Goal: Task Accomplishment & Management: Manage account settings

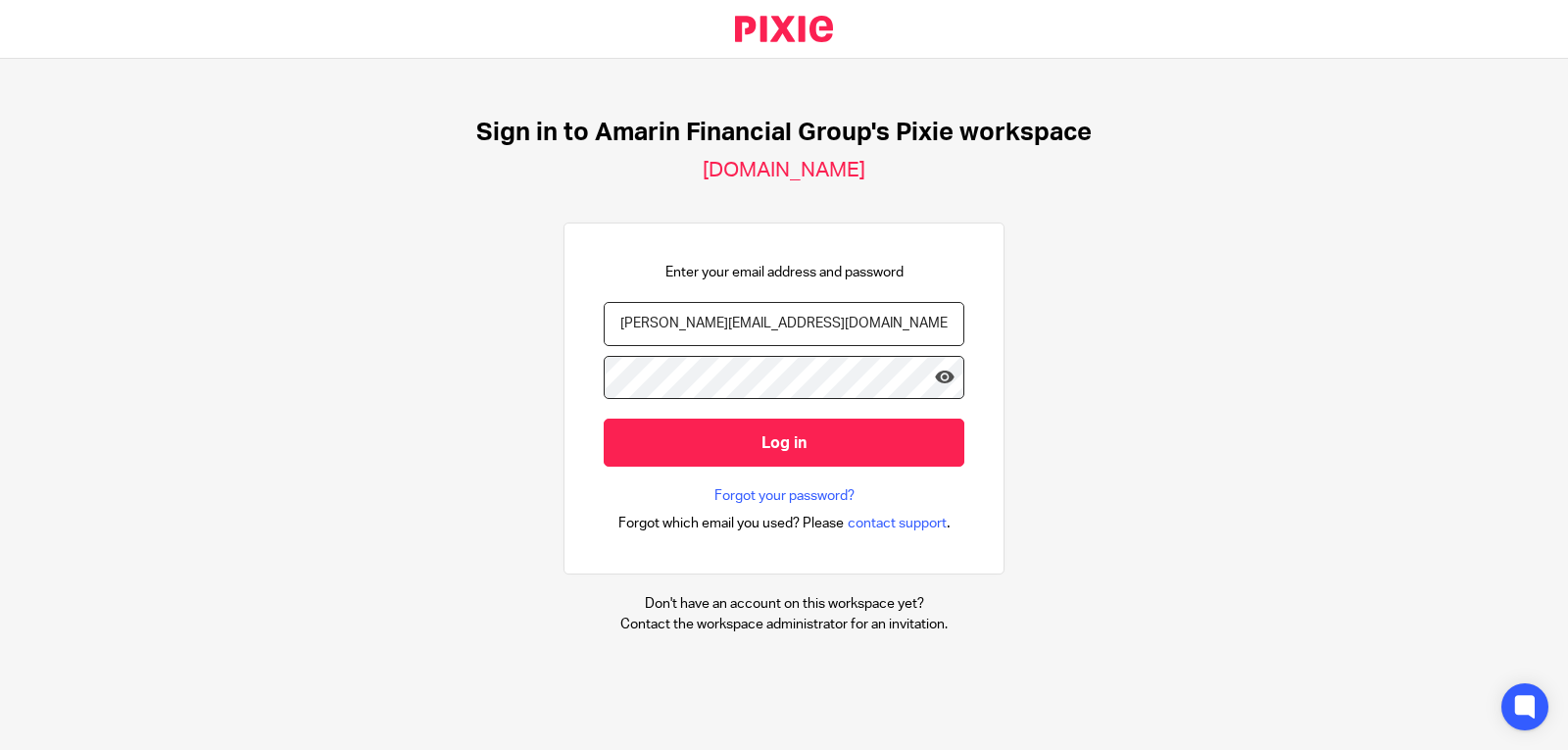
type input "[PERSON_NAME][EMAIL_ADDRESS][DOMAIN_NAME]"
click at [937, 385] on icon at bounding box center [945, 378] width 20 height 20
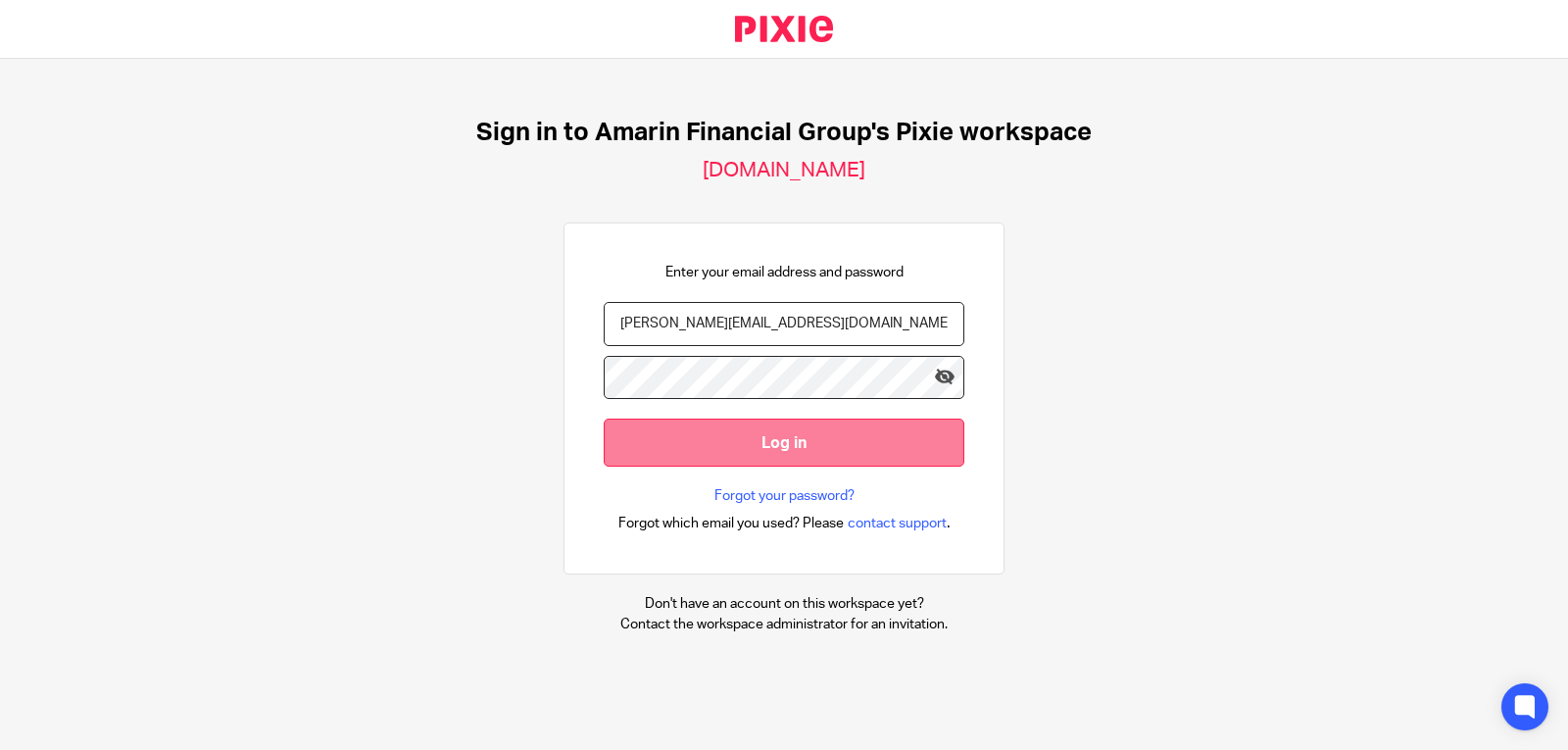
click at [798, 441] on input "Log in" at bounding box center [784, 443] width 361 height 48
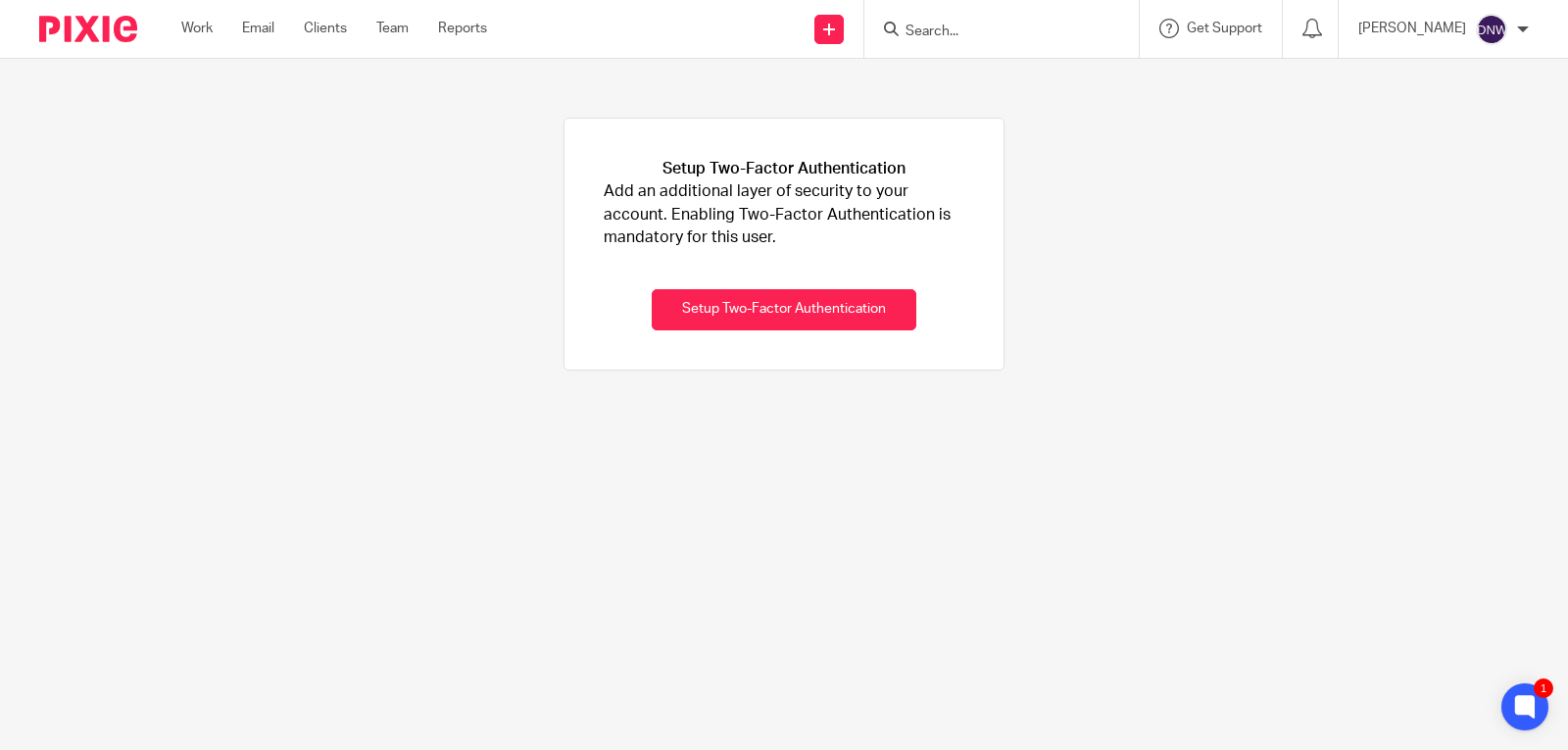
click at [204, 18] on div "Work Email Clients Team Reports Work Email Clients Team Reports Settings" at bounding box center [339, 29] width 355 height 58
click at [201, 29] on link "Work" at bounding box center [196, 29] width 31 height 20
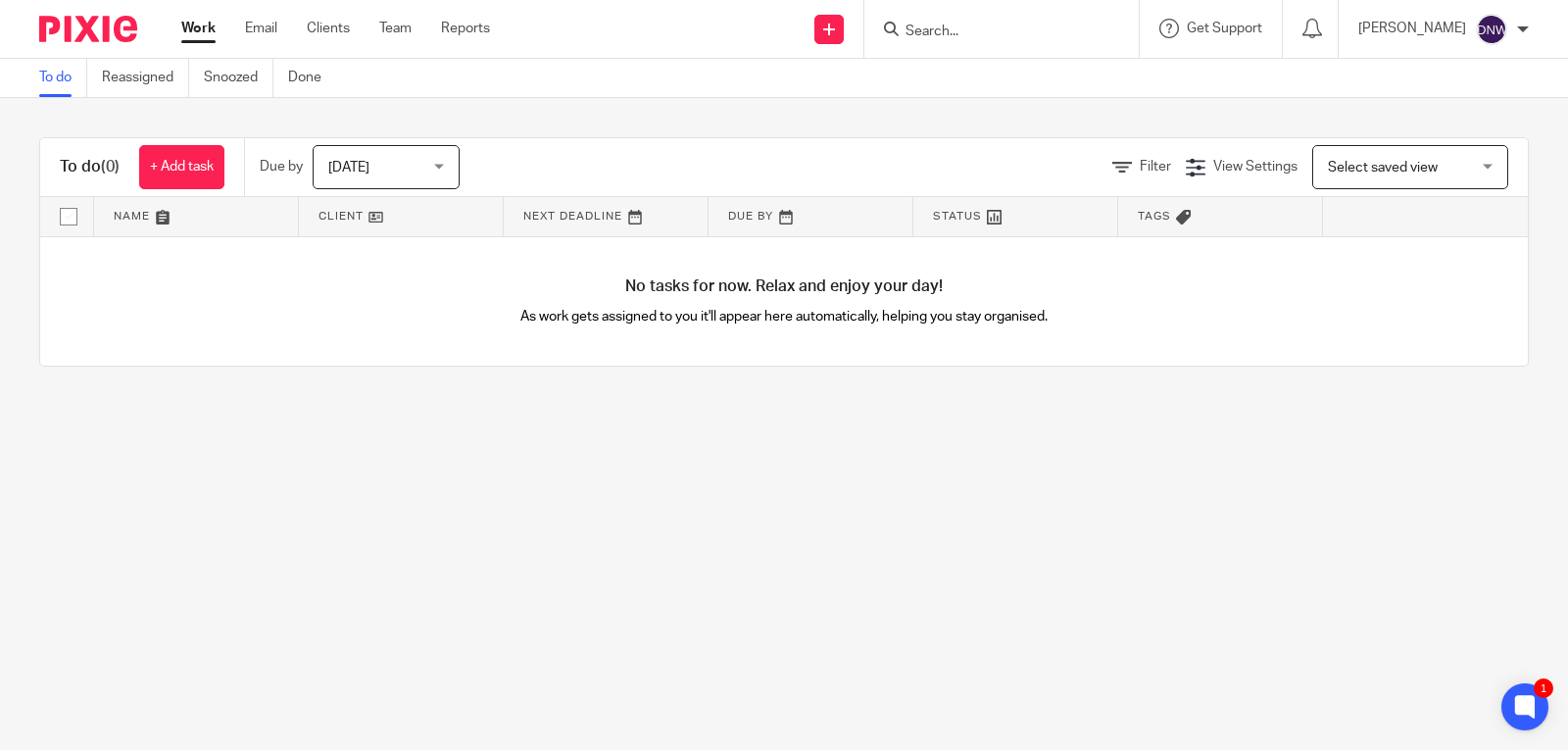
click at [407, 171] on span "[DATE]" at bounding box center [381, 166] width 104 height 41
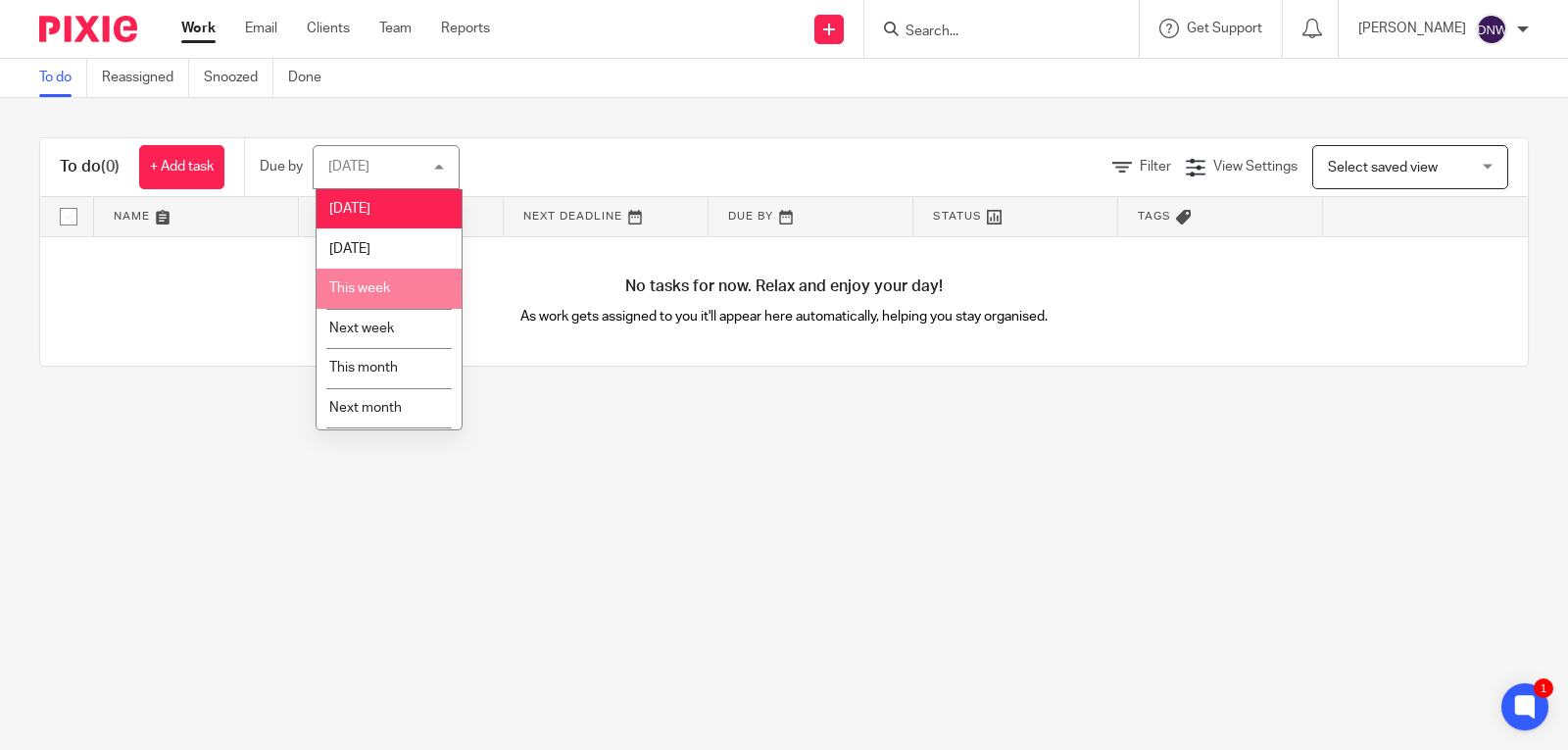
click at [373, 282] on span "This week" at bounding box center [359, 288] width 61 height 14
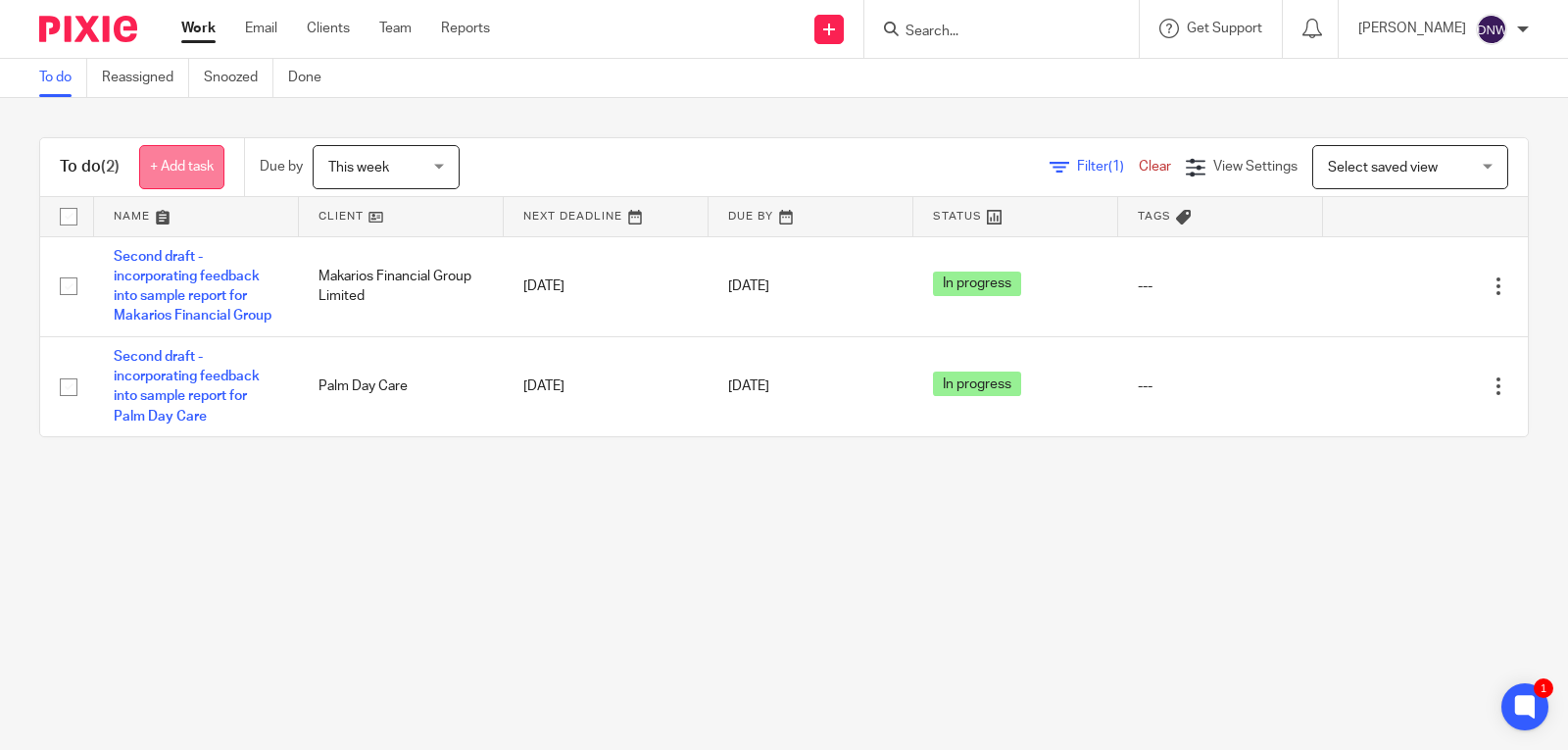
click at [186, 177] on link "+ Add task" at bounding box center [181, 167] width 85 height 44
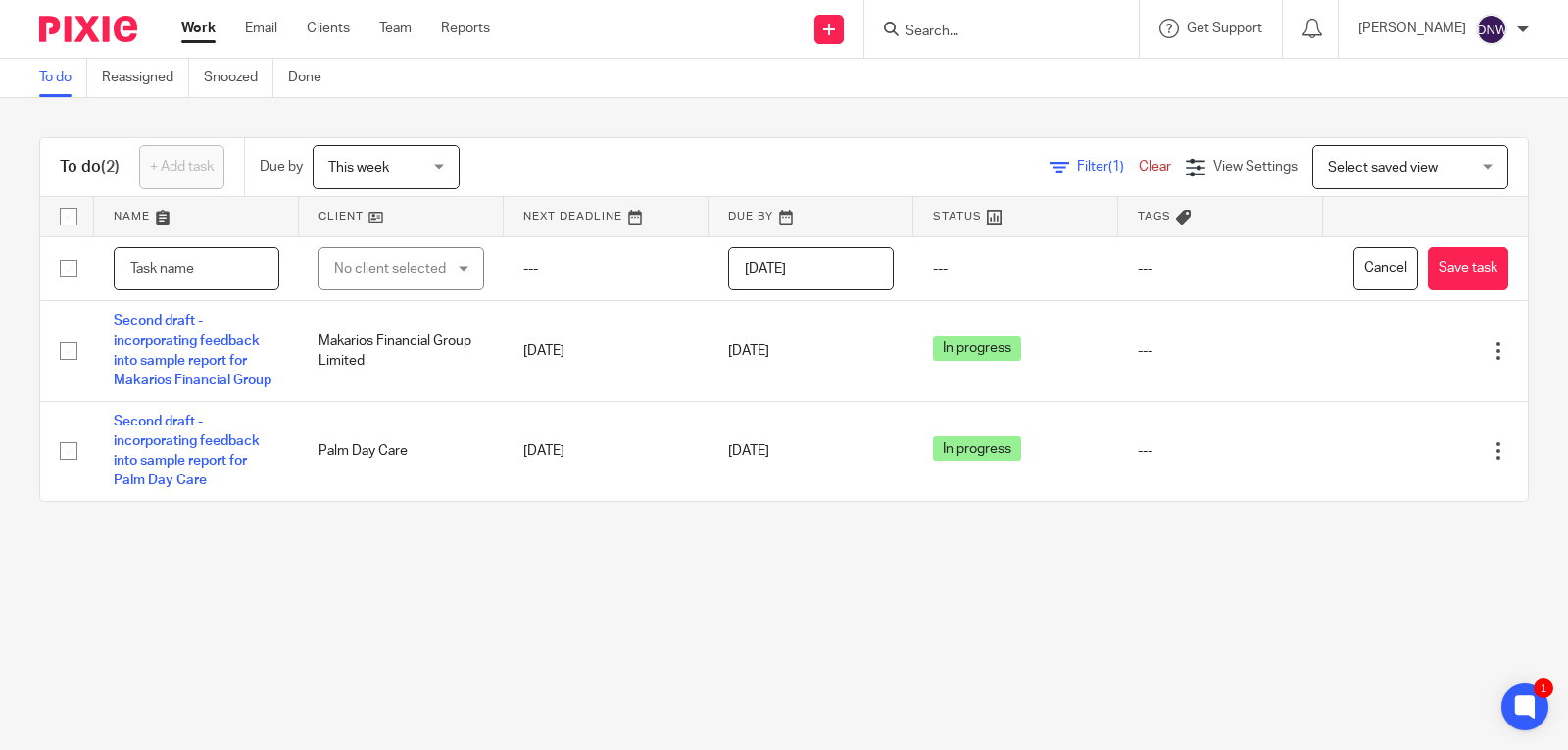
drag, startPoint x: 228, startPoint y: 308, endPoint x: 0, endPoint y: 689, distance: 444.0
click at [228, 291] on input "text" at bounding box center [197, 269] width 166 height 44
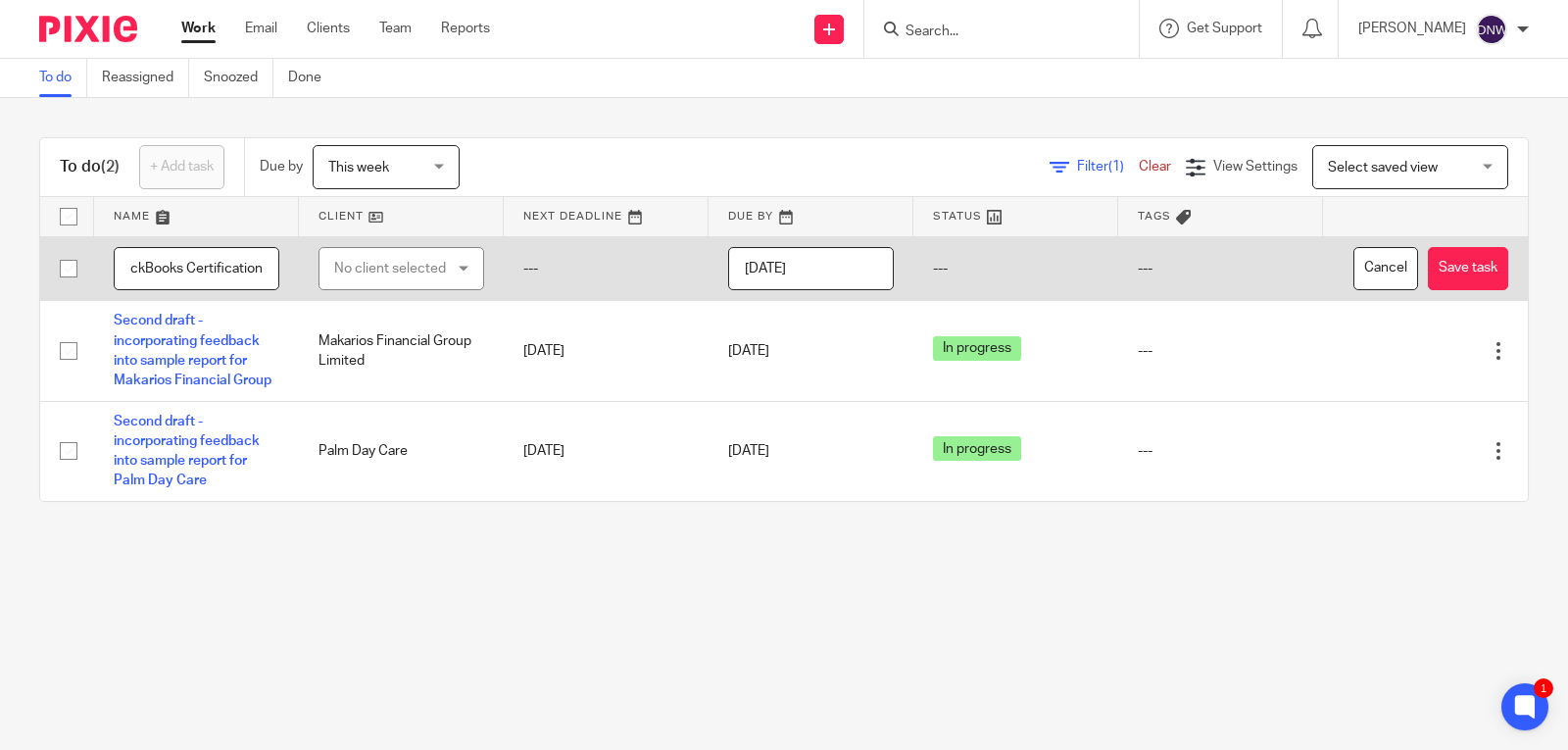
type input "QuickBooks Certification"
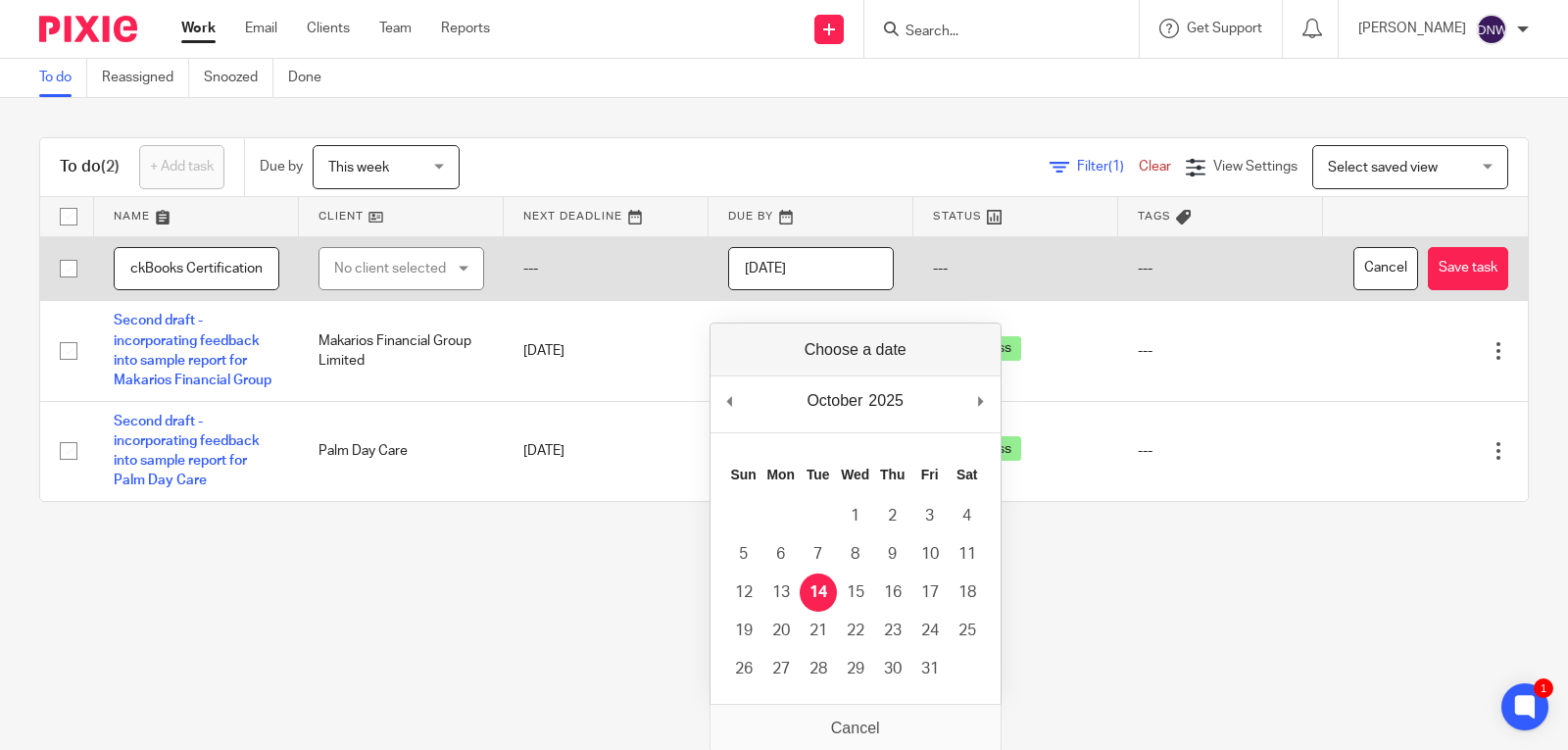
click at [839, 286] on input "[DATE]" at bounding box center [811, 269] width 166 height 44
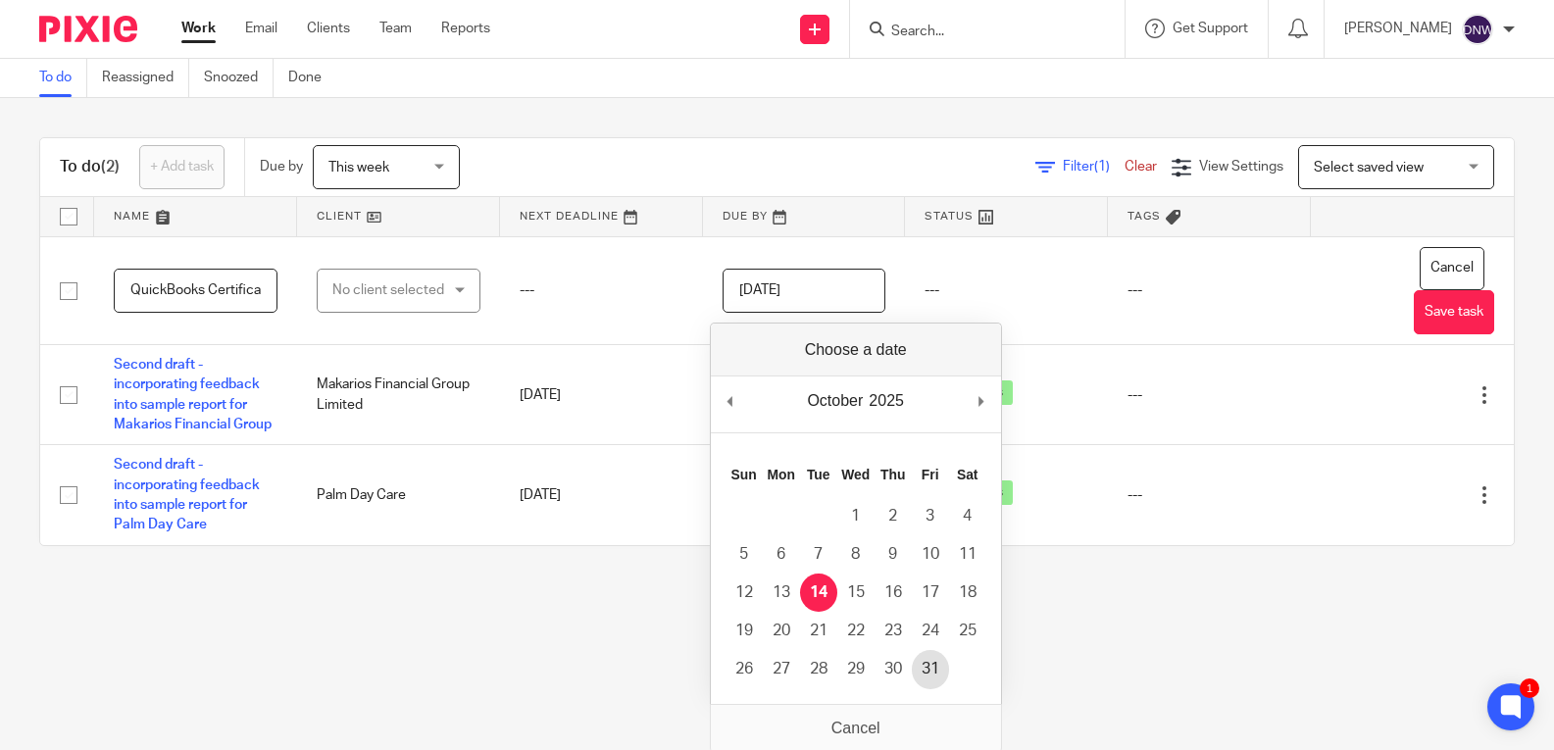
type input "2025-10-31"
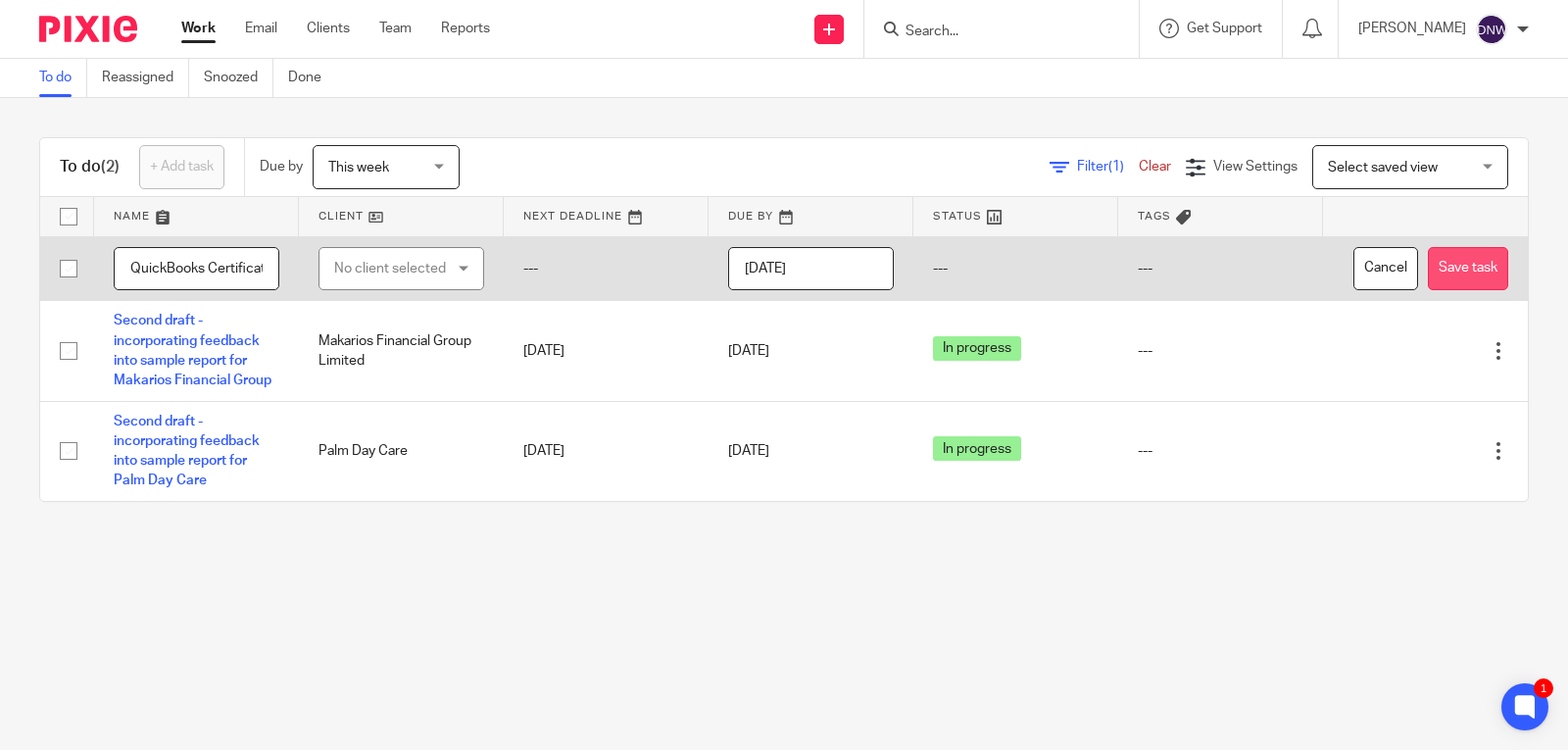
click at [1428, 291] on button "Save task" at bounding box center [1468, 269] width 80 height 44
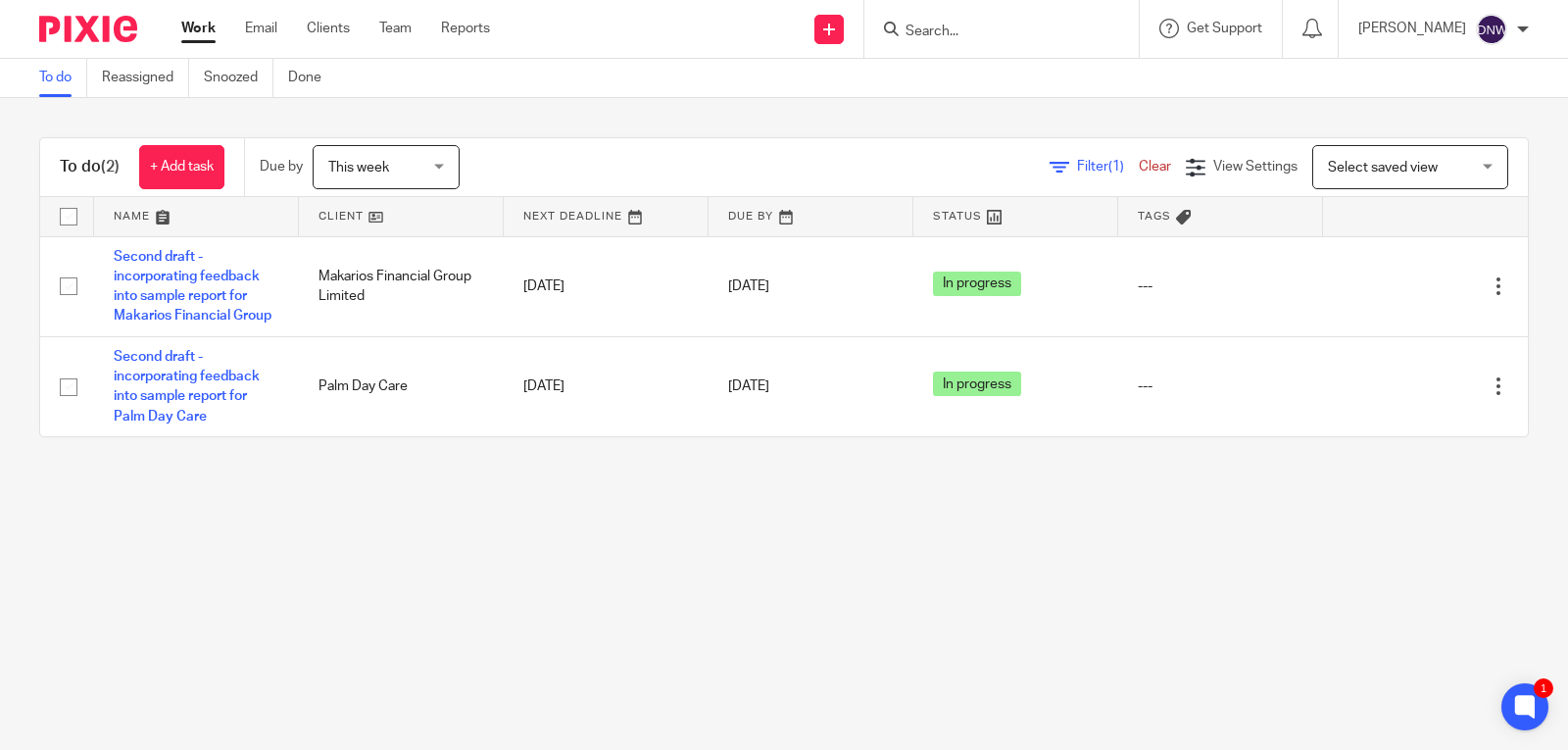
click at [399, 148] on span "This week" at bounding box center [381, 166] width 104 height 41
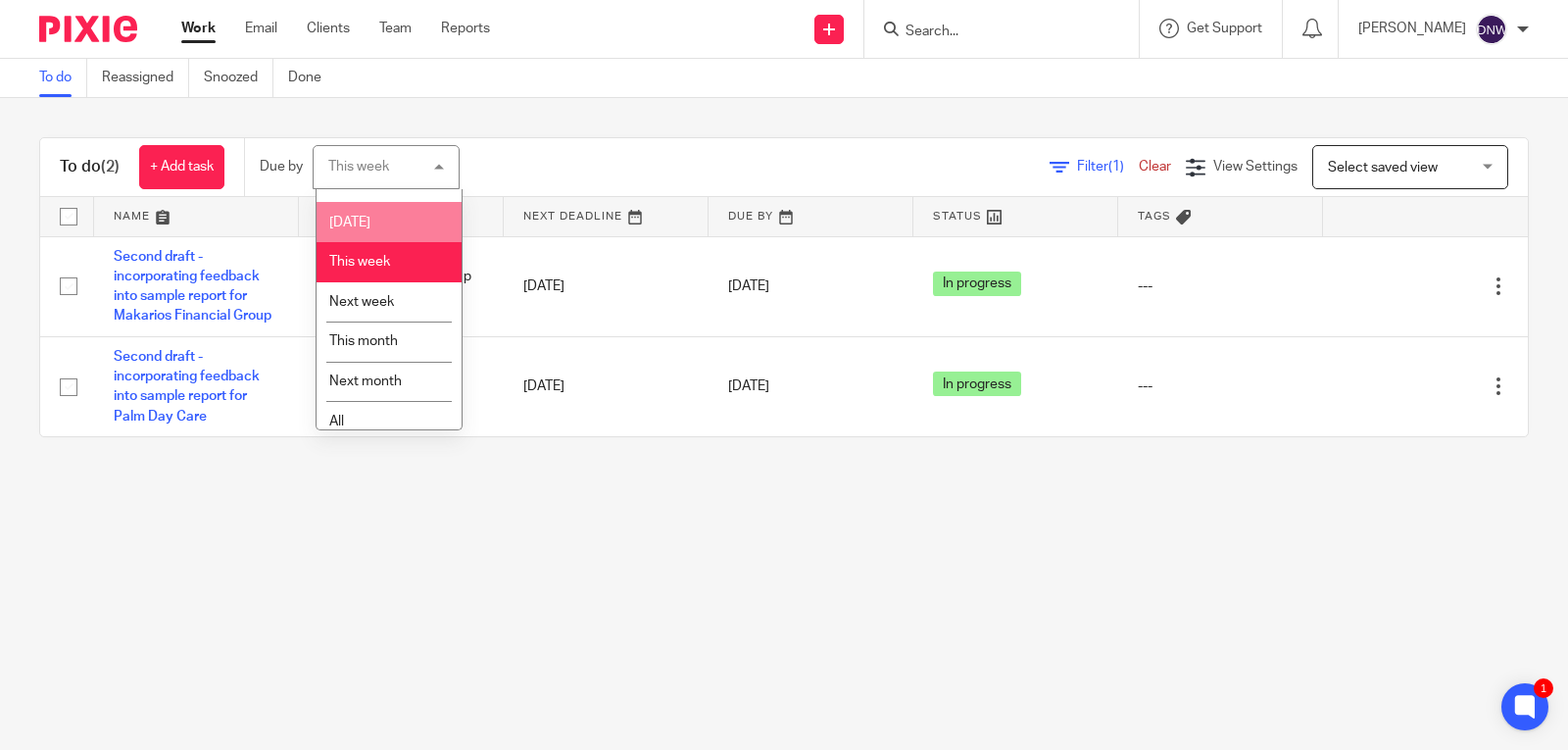
scroll to position [38, 0]
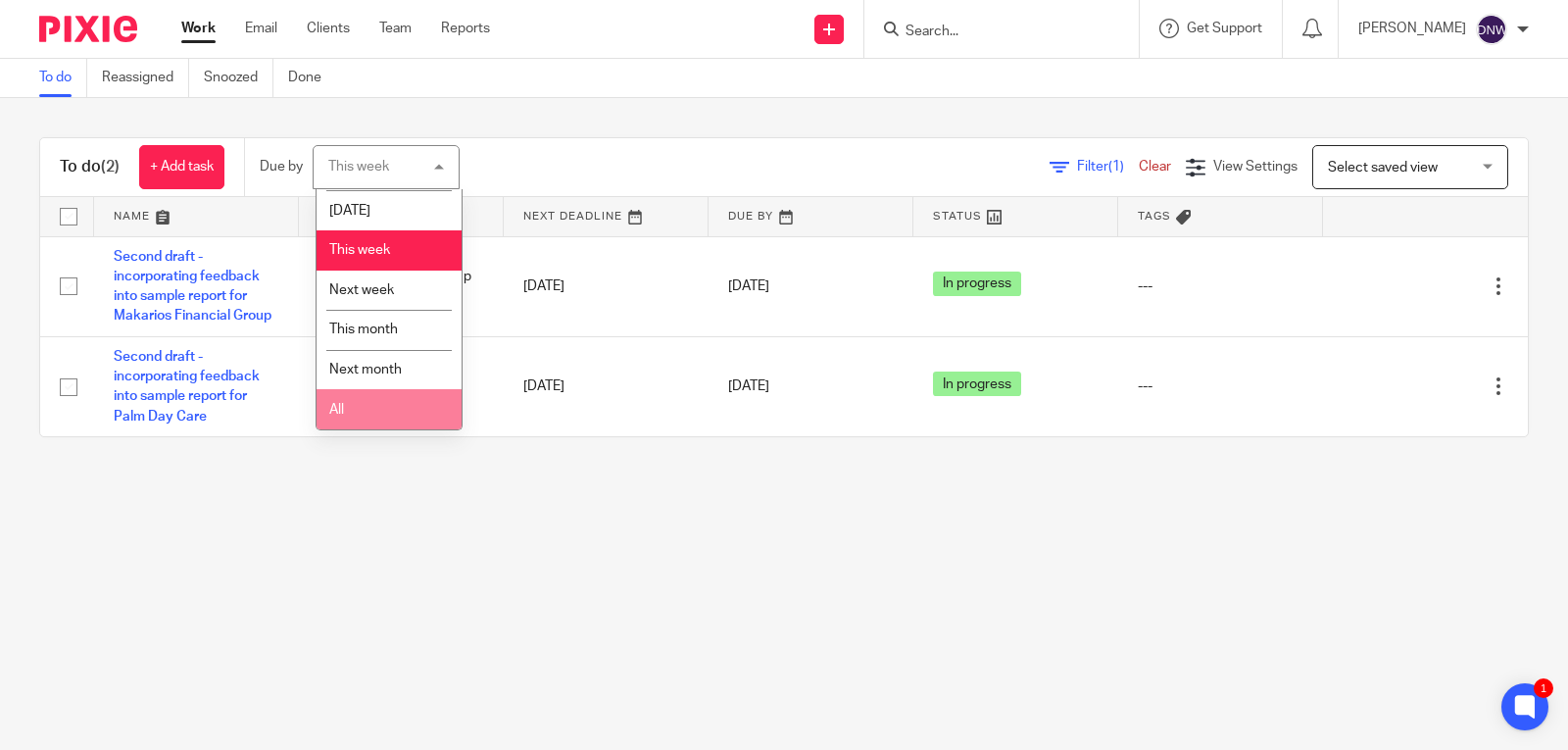
click at [350, 408] on li "All" at bounding box center [389, 409] width 145 height 40
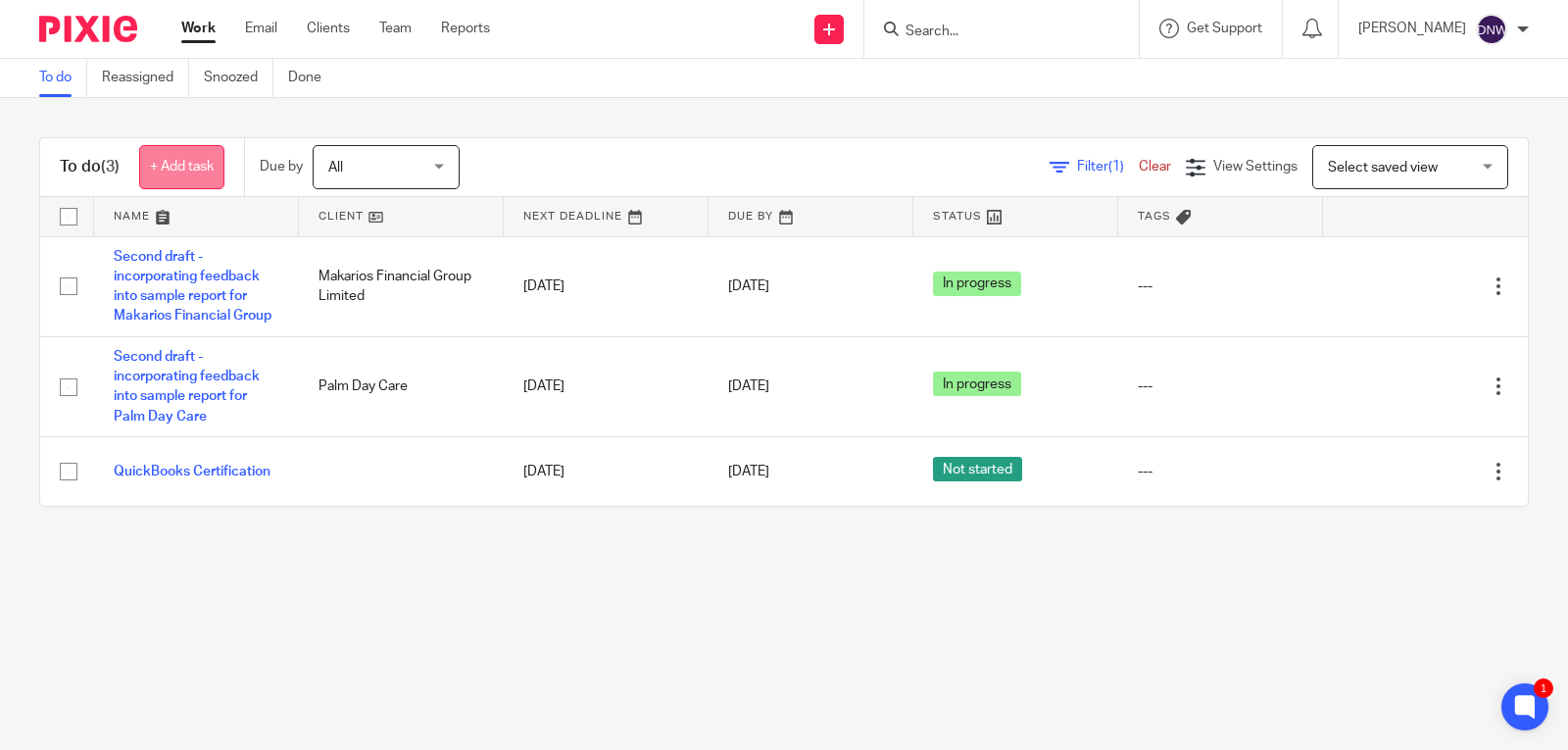
click at [188, 166] on link "+ Add task" at bounding box center [181, 167] width 85 height 44
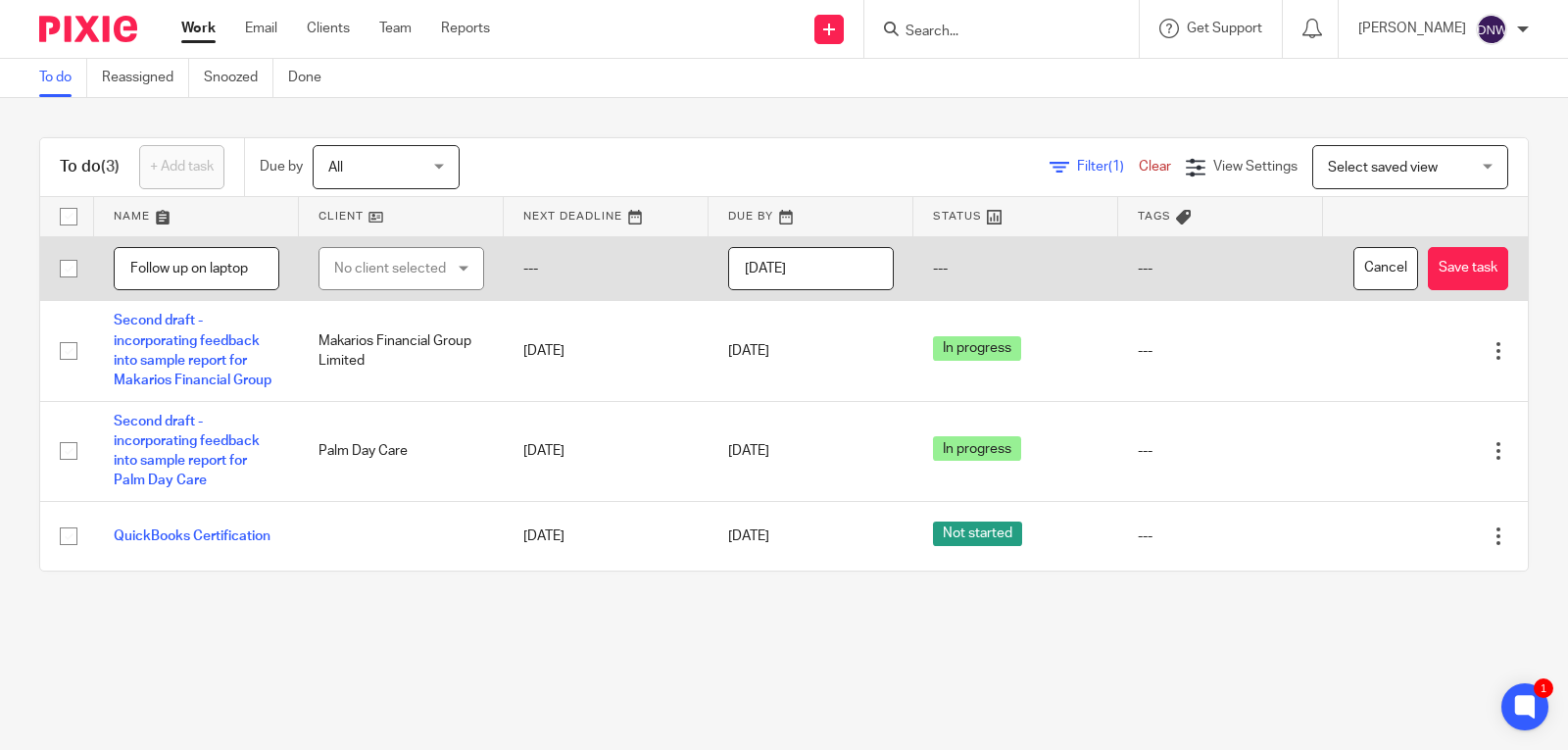
type input "Follow up on laptop"
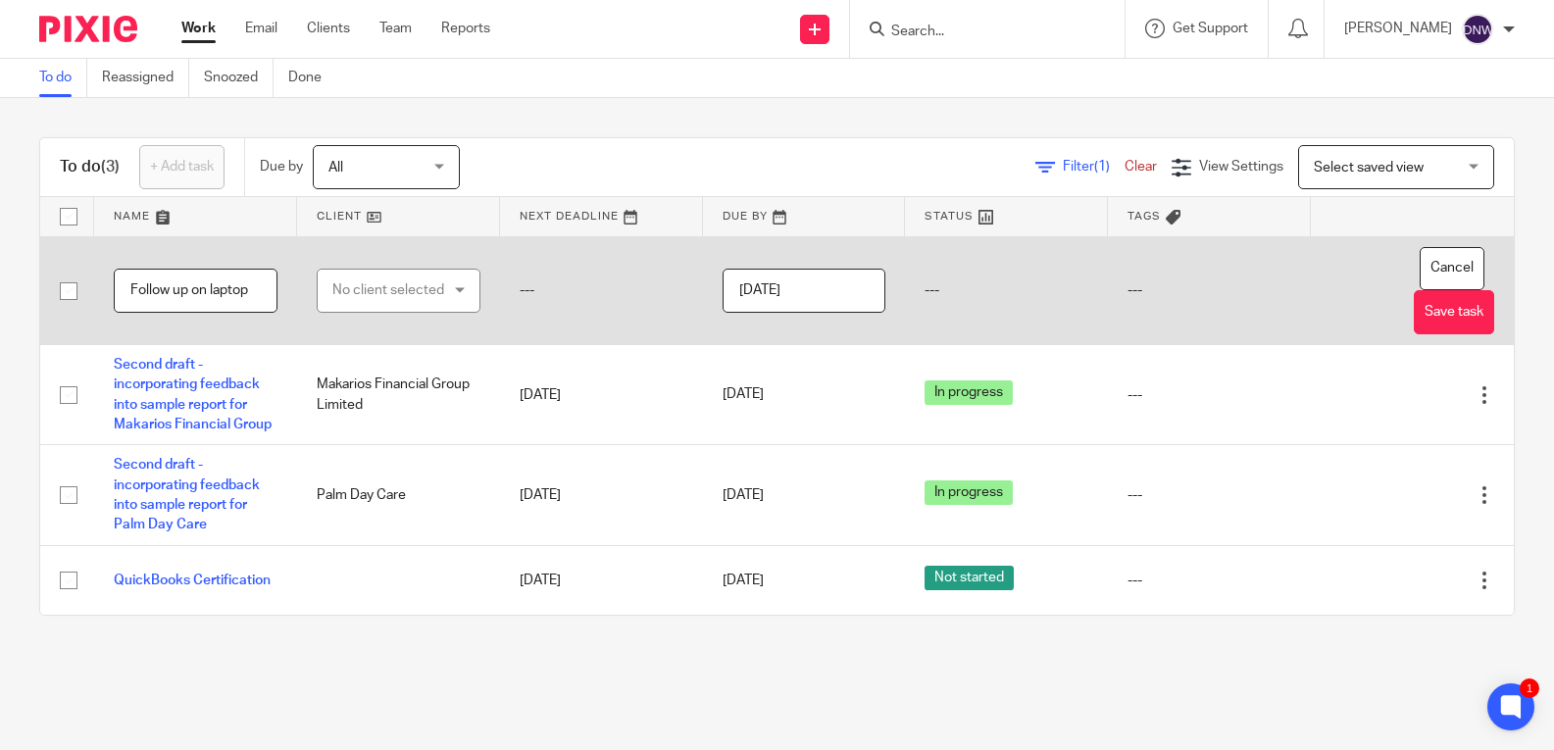
click at [828, 293] on input "2025-10-14" at bounding box center [805, 291] width 164 height 44
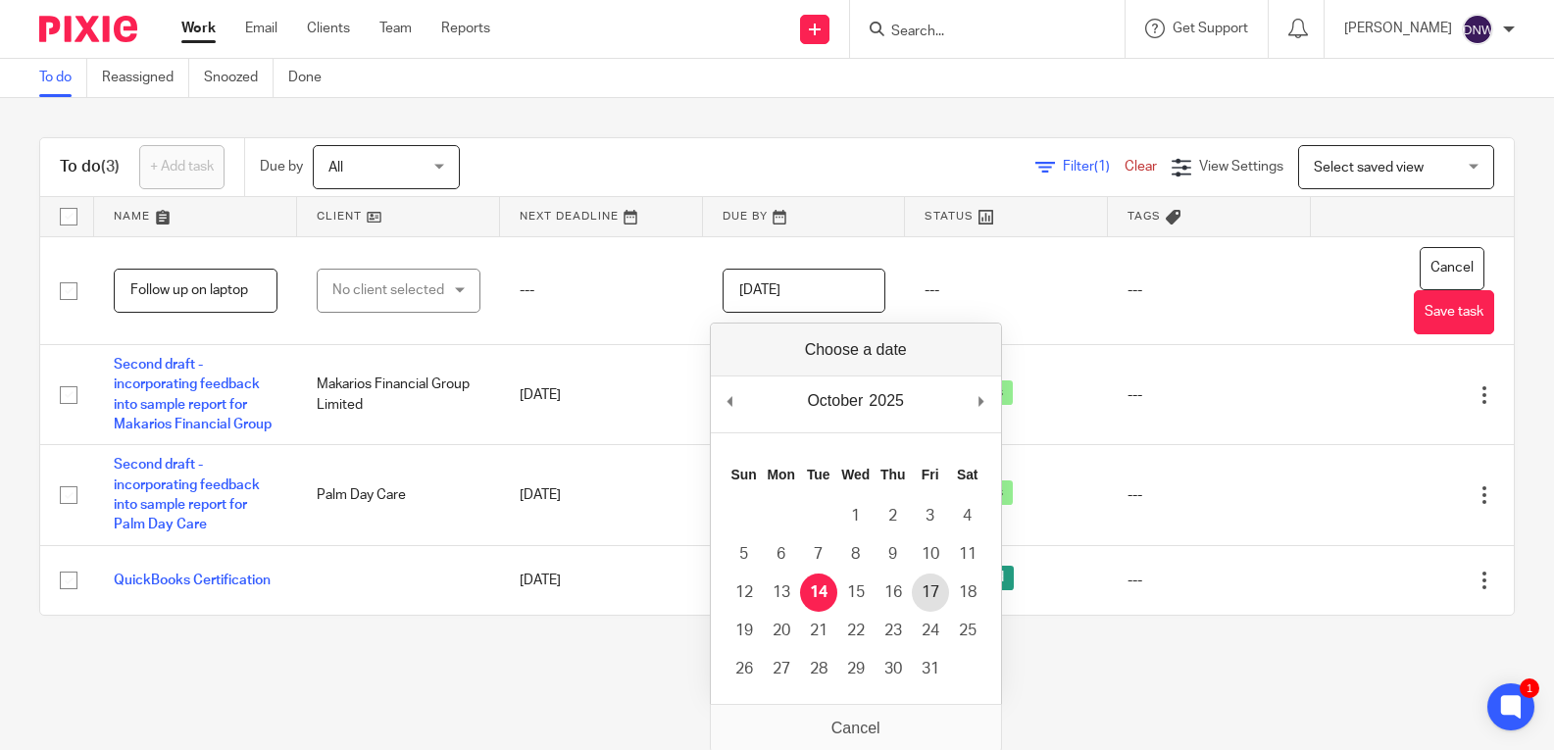
type input "2025-10-17"
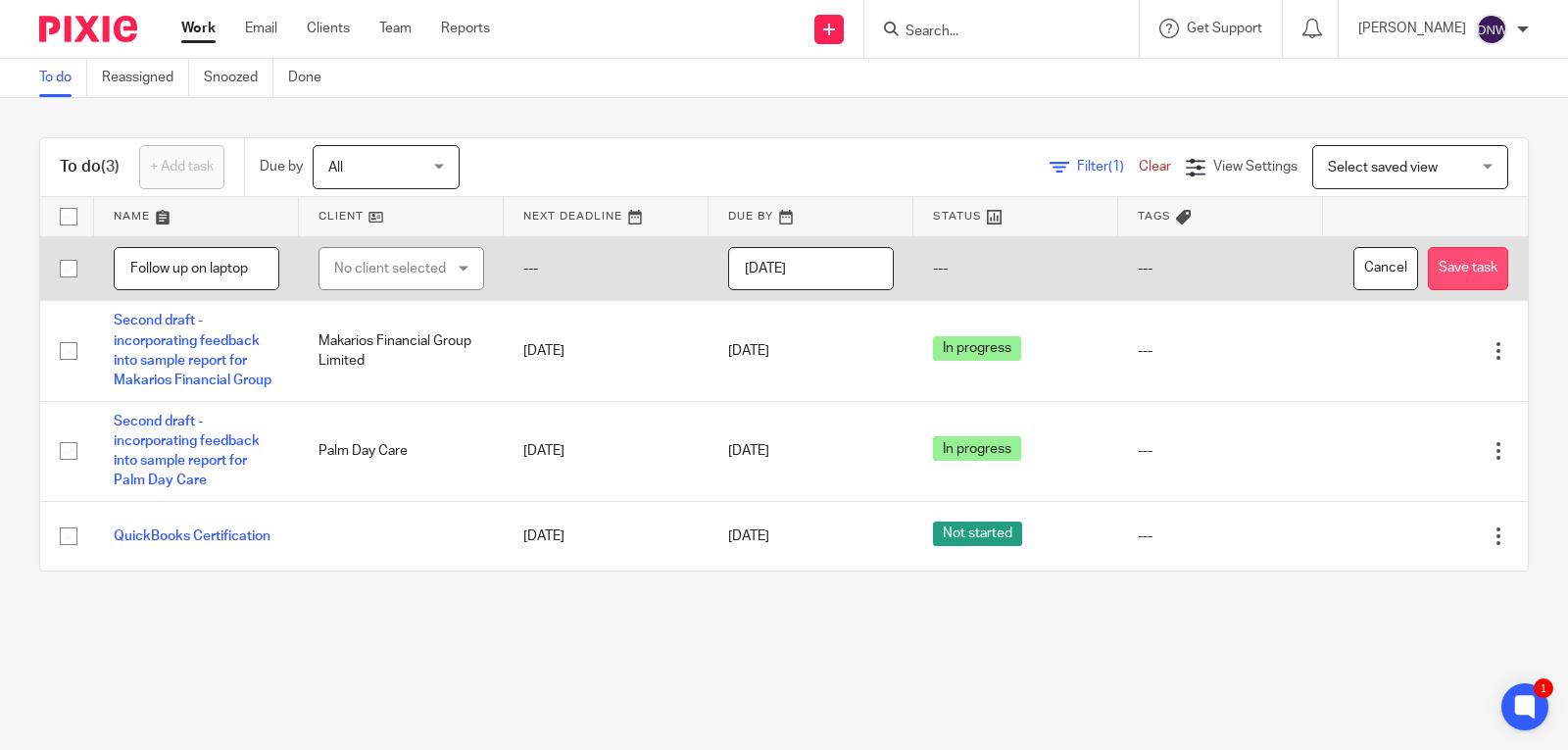
click at [1430, 291] on button "Save task" at bounding box center [1468, 269] width 80 height 44
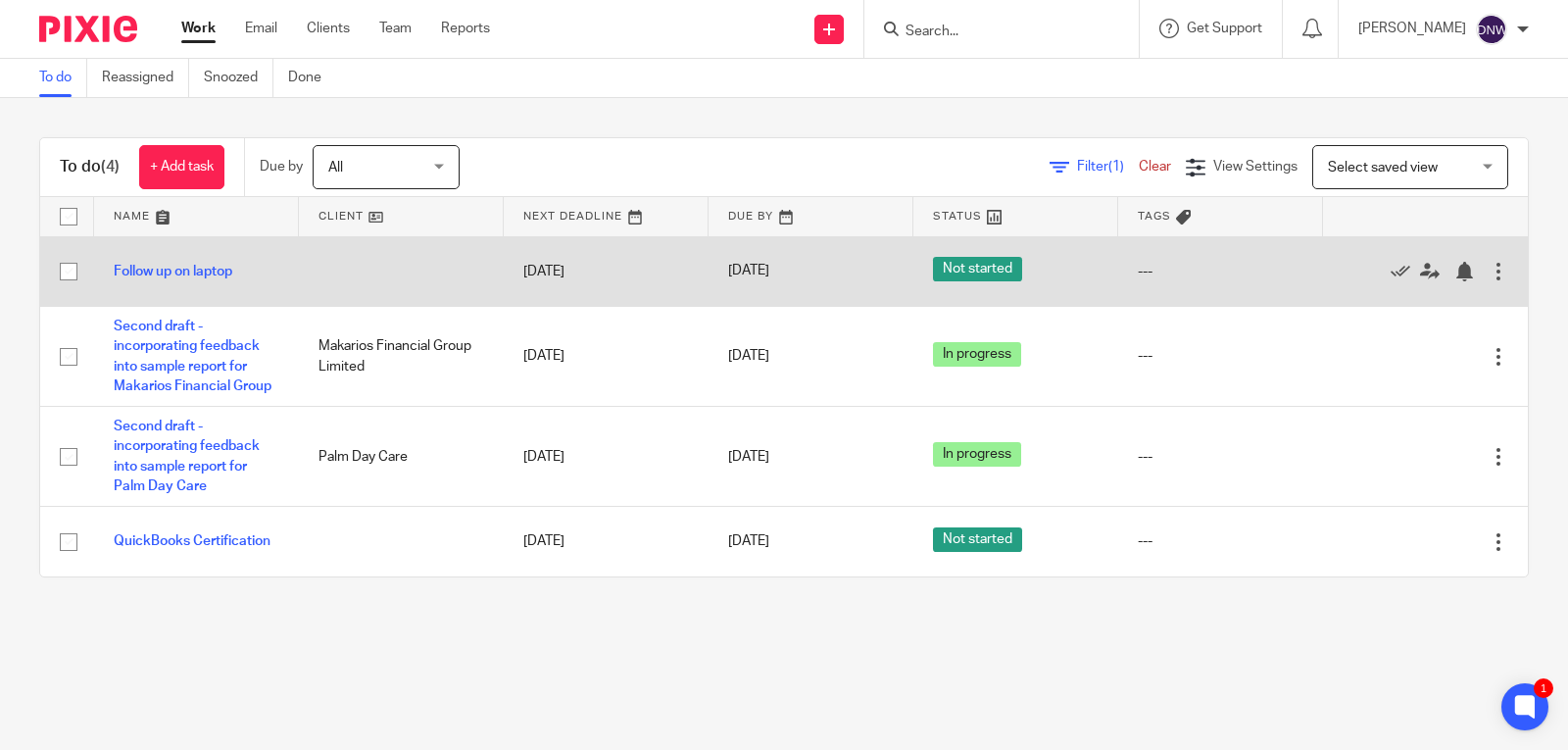
click at [1489, 264] on div at bounding box center [1499, 272] width 20 height 20
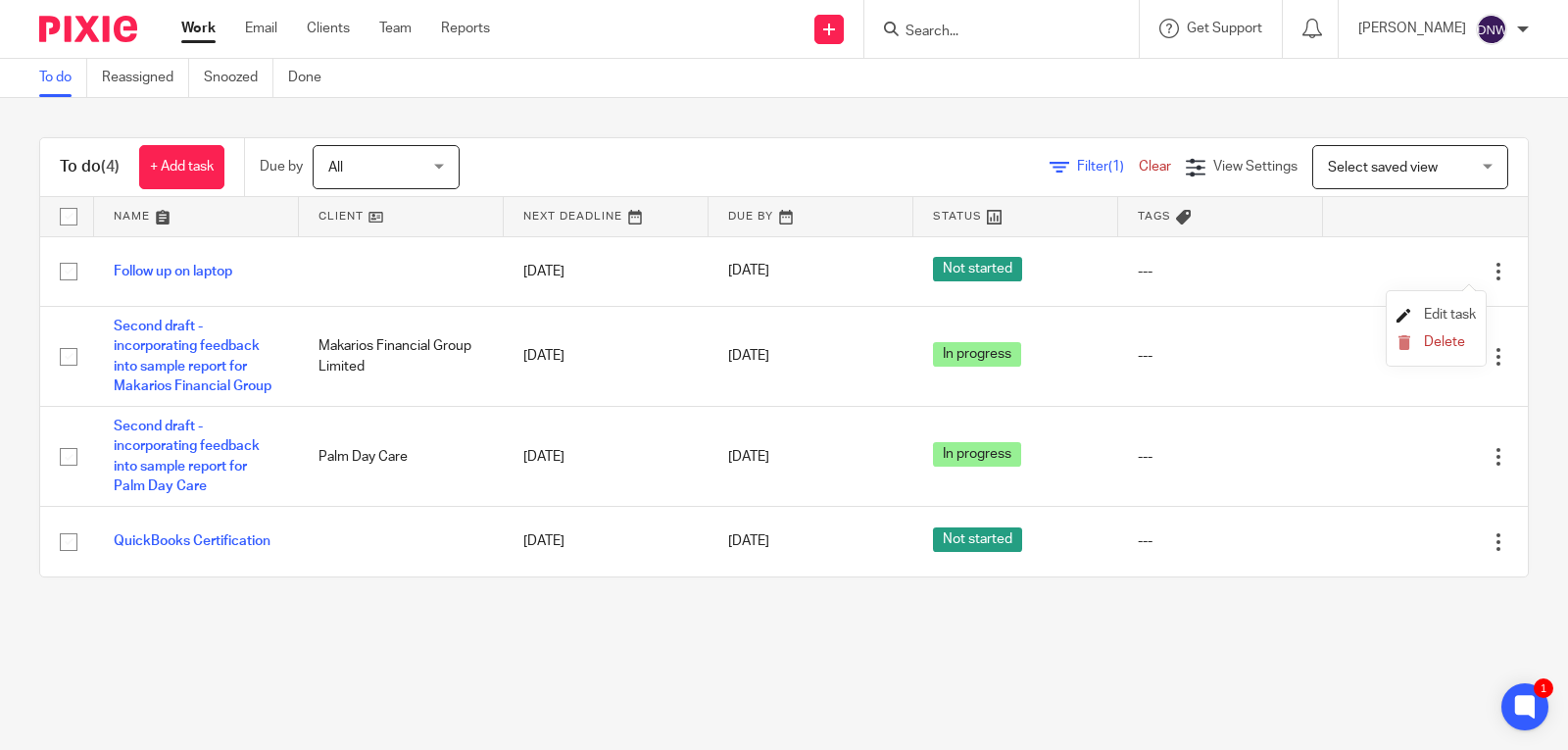
click at [1451, 313] on span "Edit task" at bounding box center [1450, 315] width 52 height 14
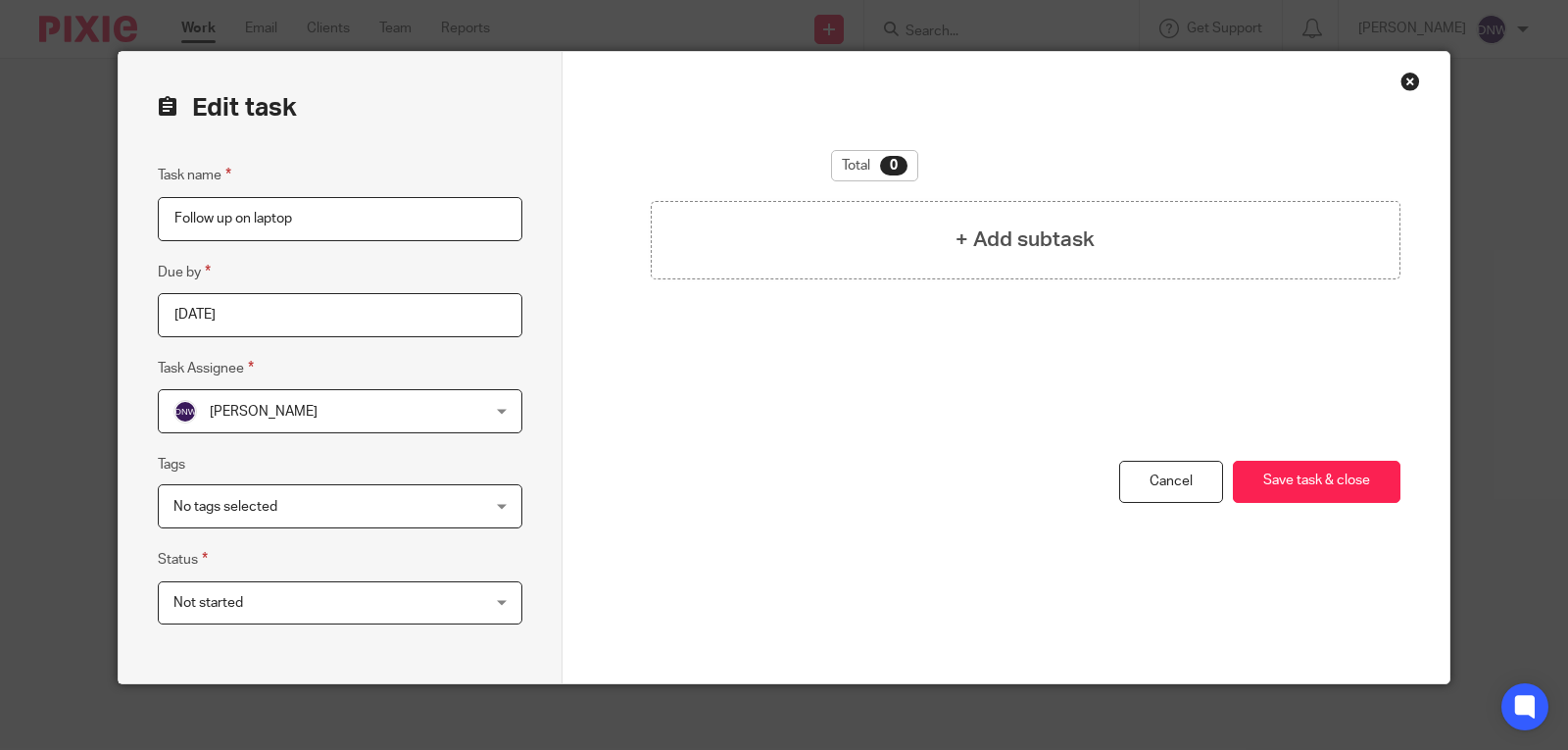
scroll to position [40, 0]
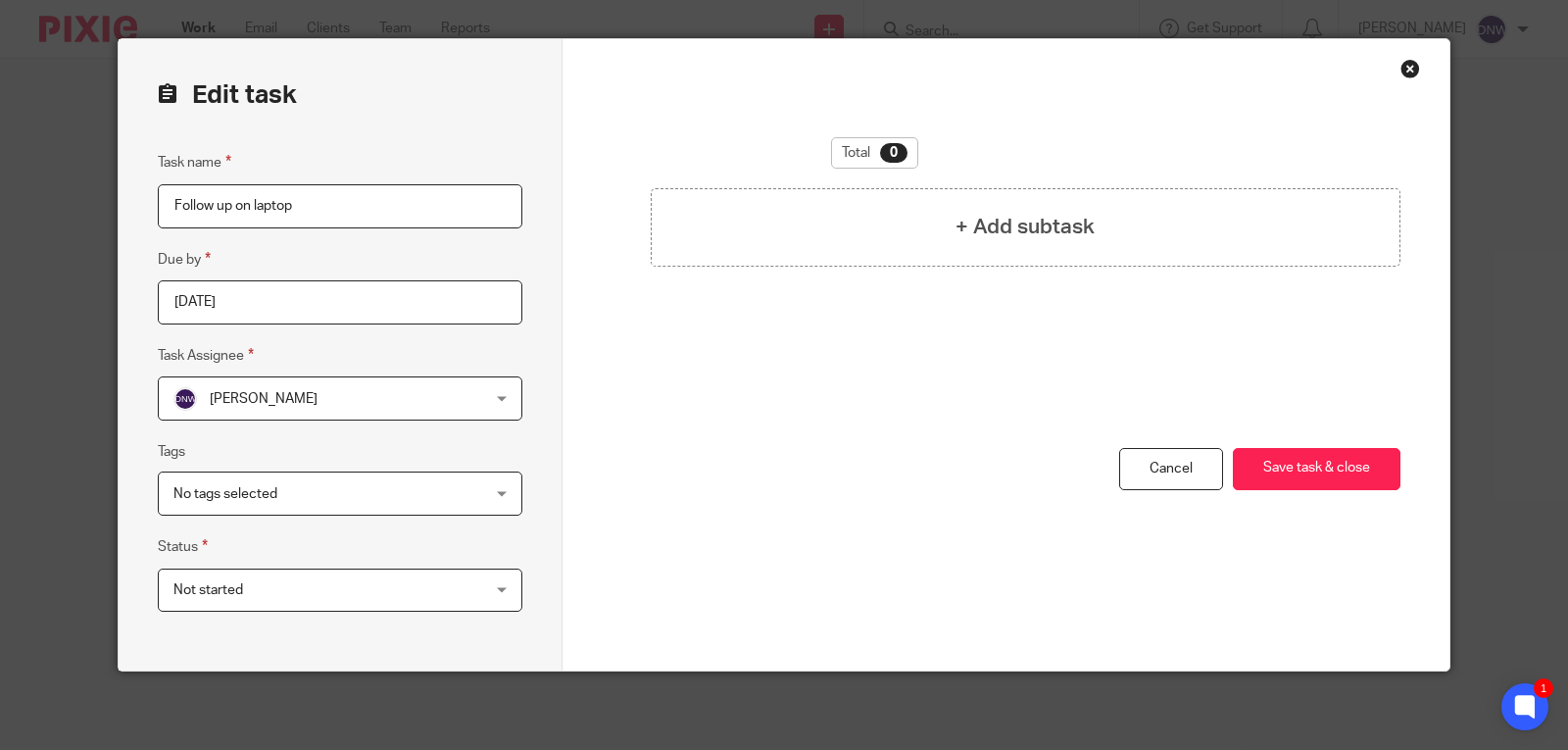
click at [430, 583] on span "Not started" at bounding box center [313, 590] width 278 height 41
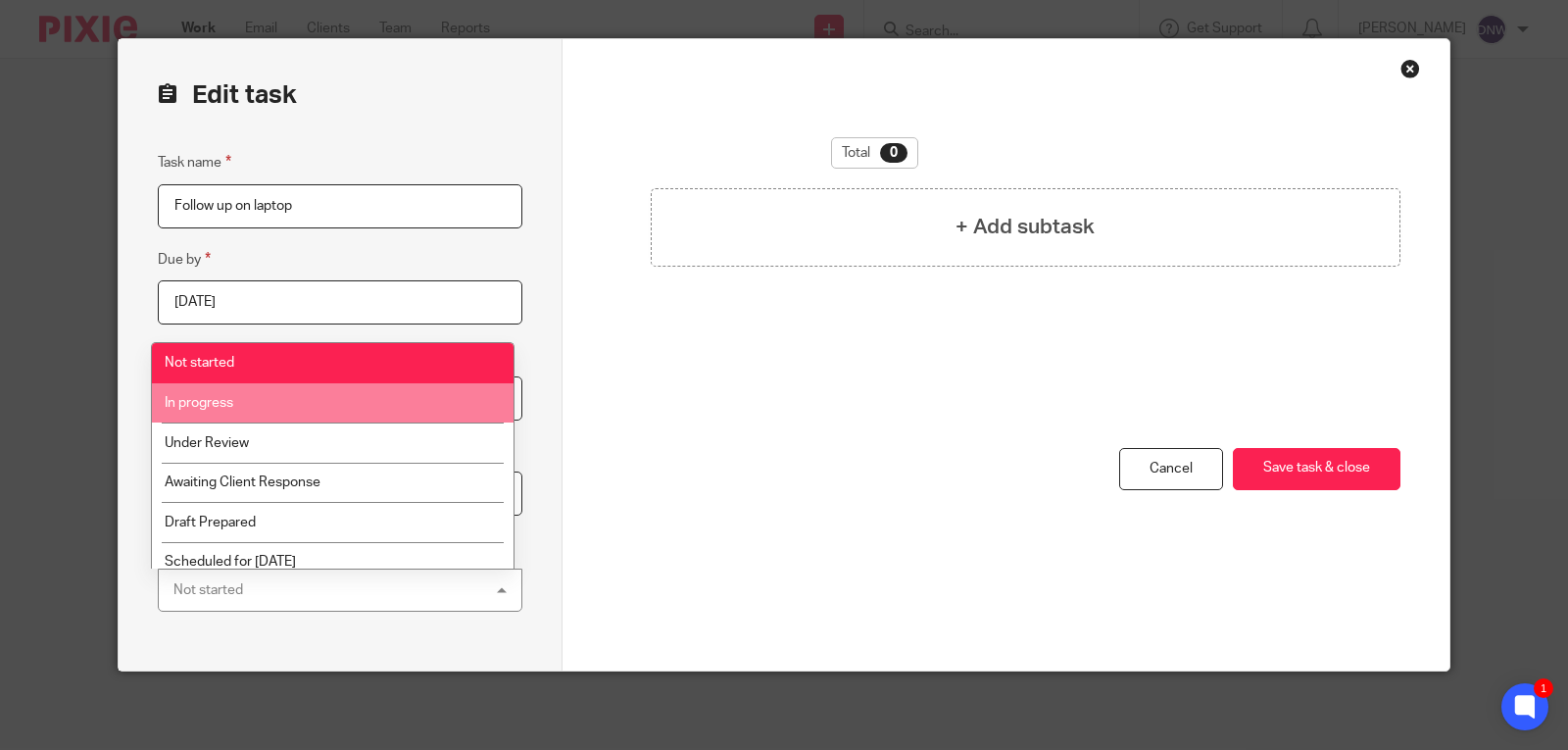
click at [278, 409] on li "In progress" at bounding box center [333, 403] width 363 height 40
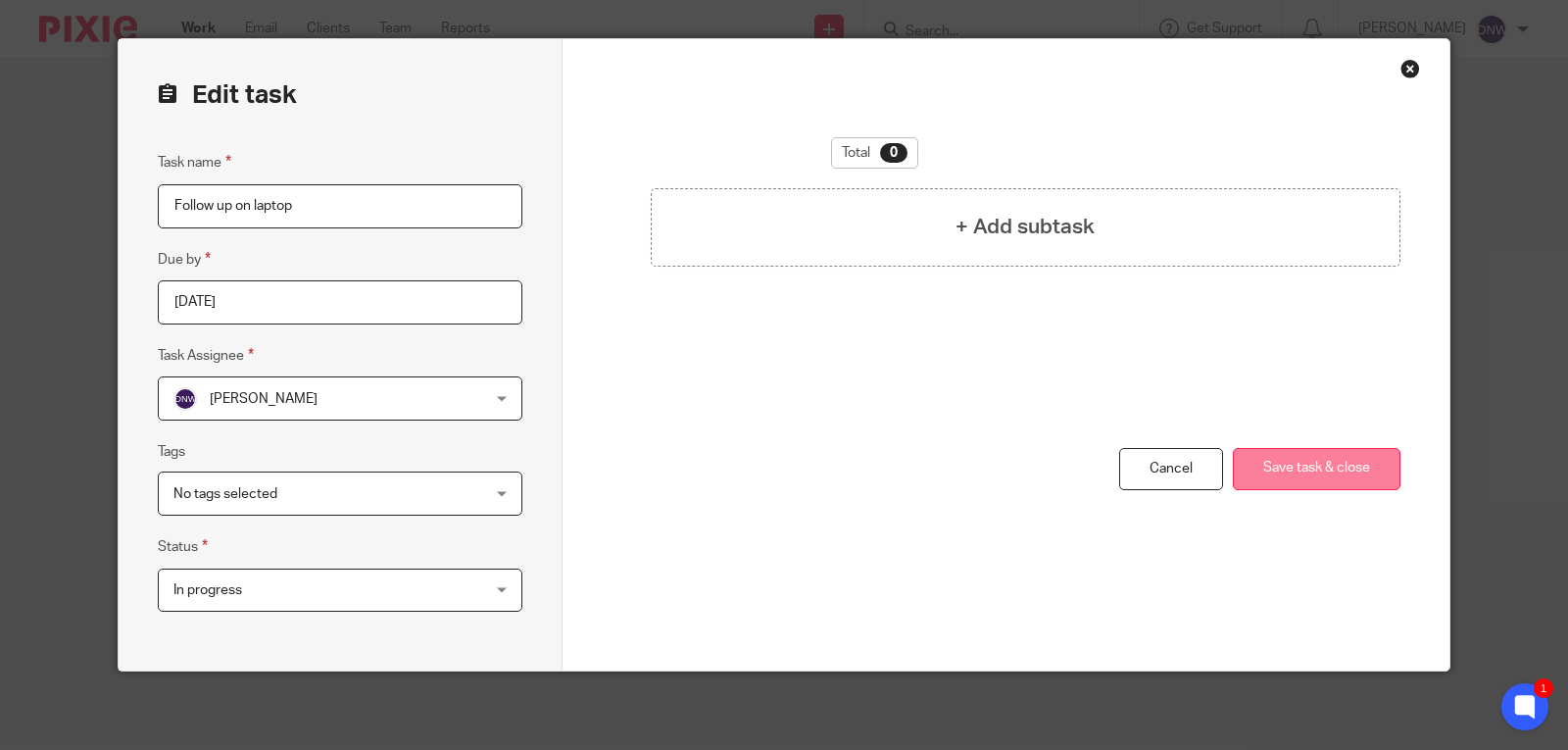
drag, startPoint x: 1302, startPoint y: 472, endPoint x: 1286, endPoint y: 463, distance: 18.4
click at [1296, 468] on button "Save task & close" at bounding box center [1317, 469] width 168 height 42
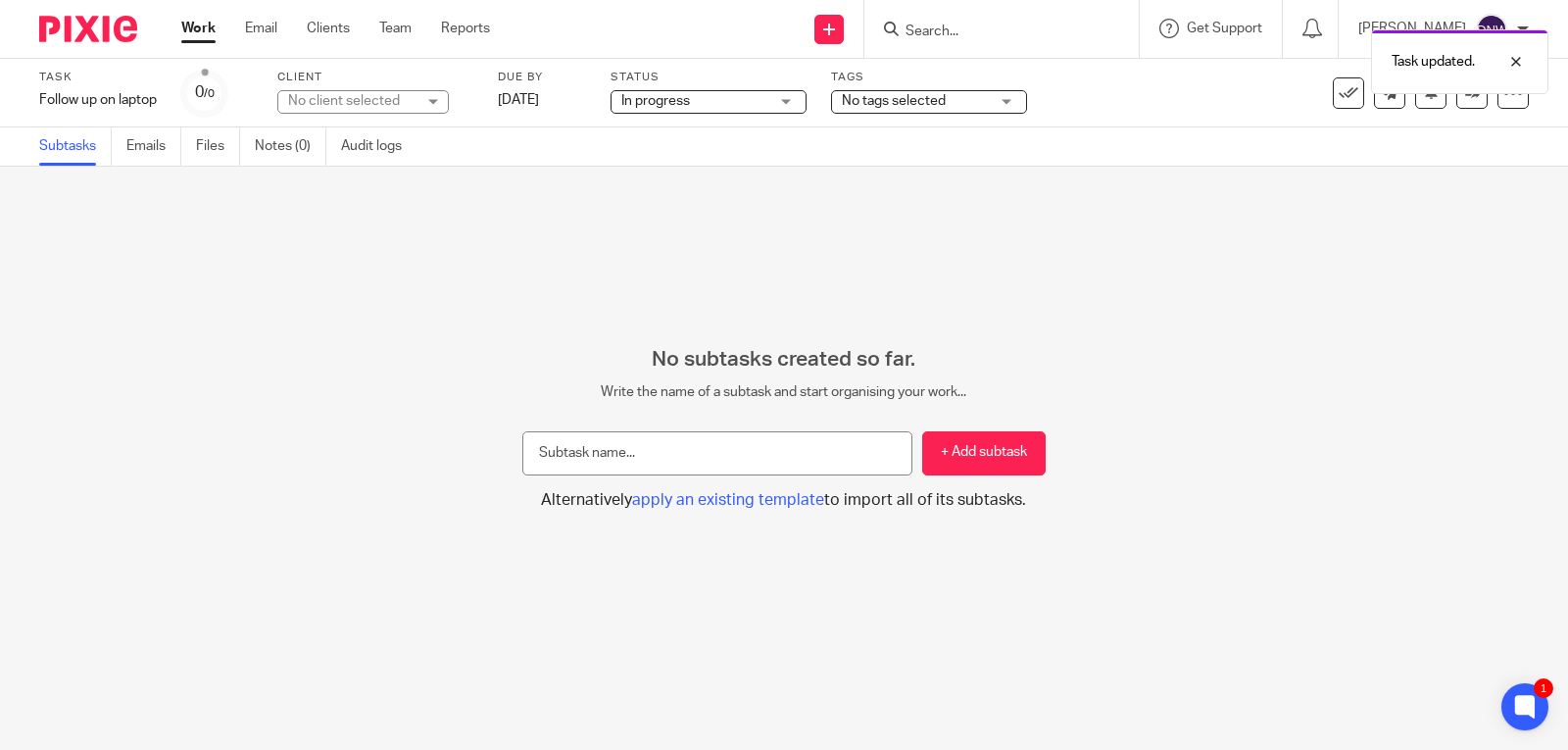
click at [197, 32] on link "Work" at bounding box center [198, 29] width 34 height 20
